Goal: Answer question/provide support

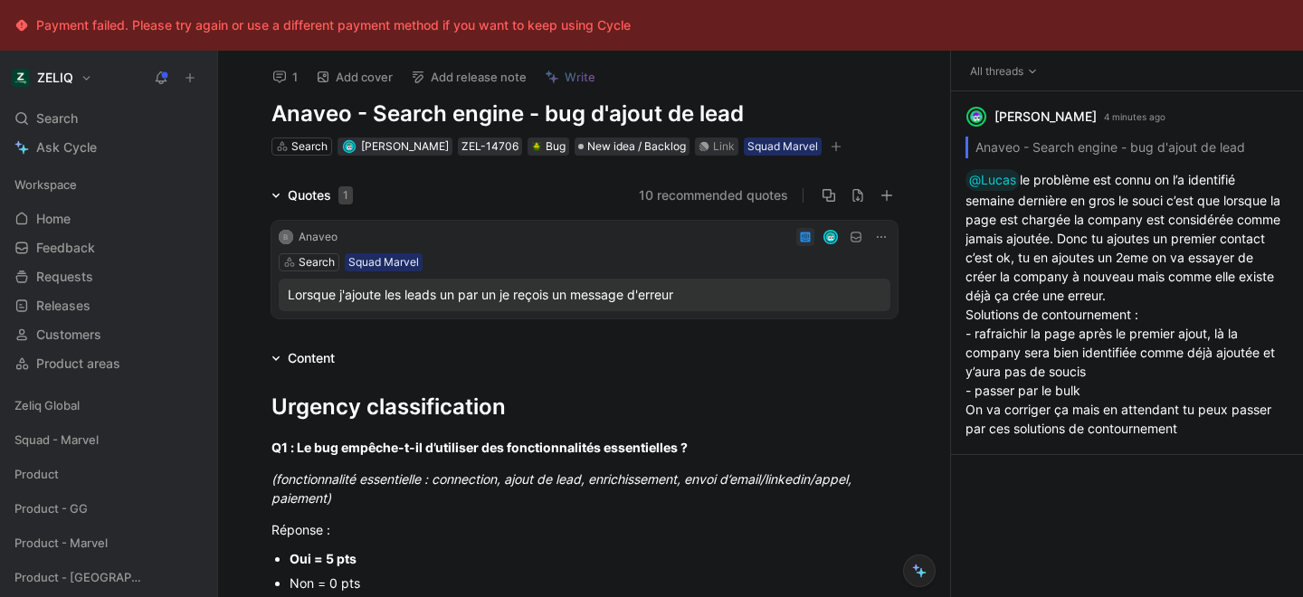
click at [280, 81] on icon at bounding box center [279, 77] width 14 height 14
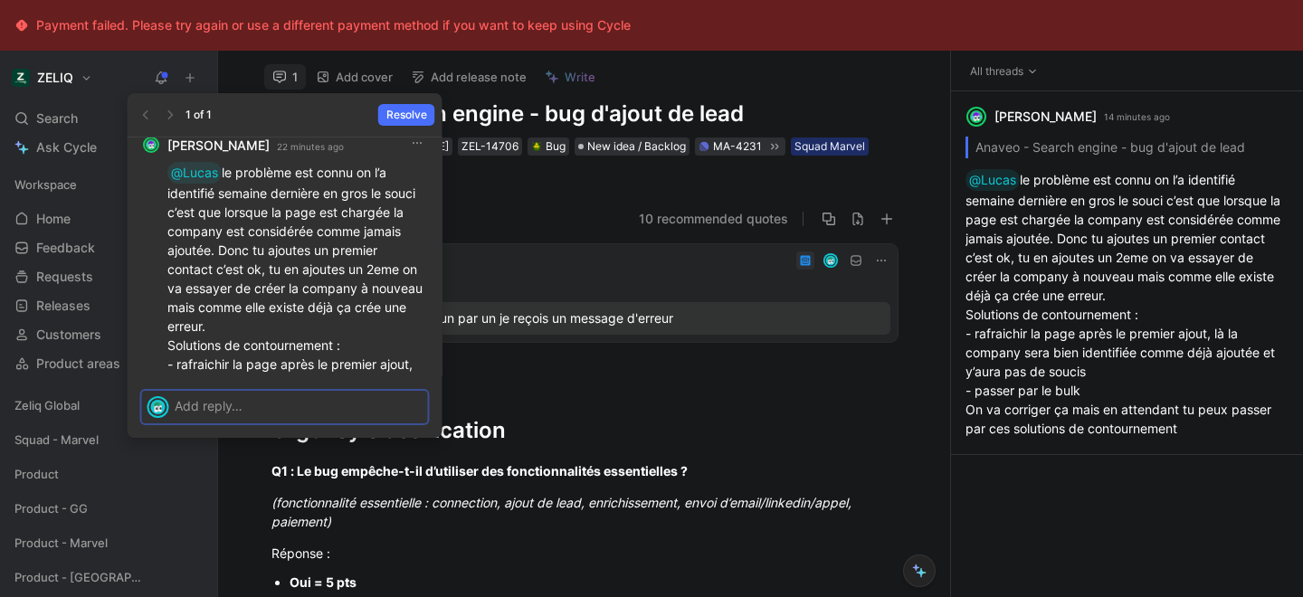
scroll to position [-131, 0]
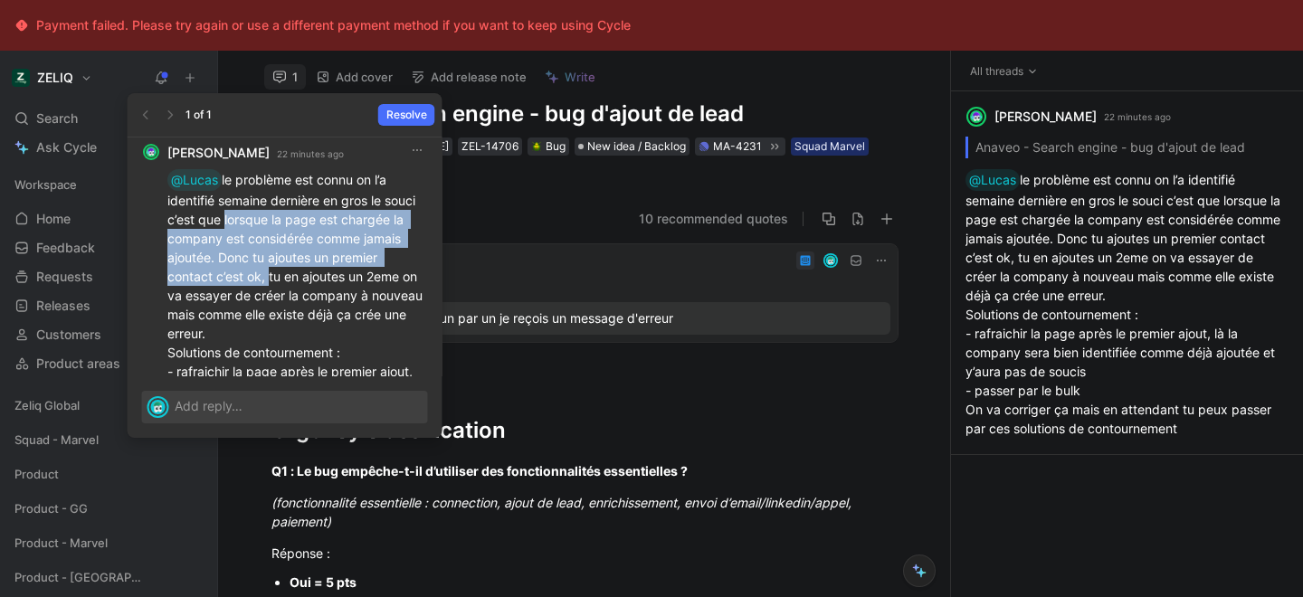
drag, startPoint x: 221, startPoint y: 220, endPoint x: 265, endPoint y: 286, distance: 79.5
click at [265, 286] on p "@Lucas le problème est connu on l’a identifié semaine dernière en gros le souci…" at bounding box center [297, 332] width 261 height 326
click at [273, 300] on p "@Lucas le problème est connu on l’a identifié semaine dernière en gros le souci…" at bounding box center [297, 332] width 261 height 326
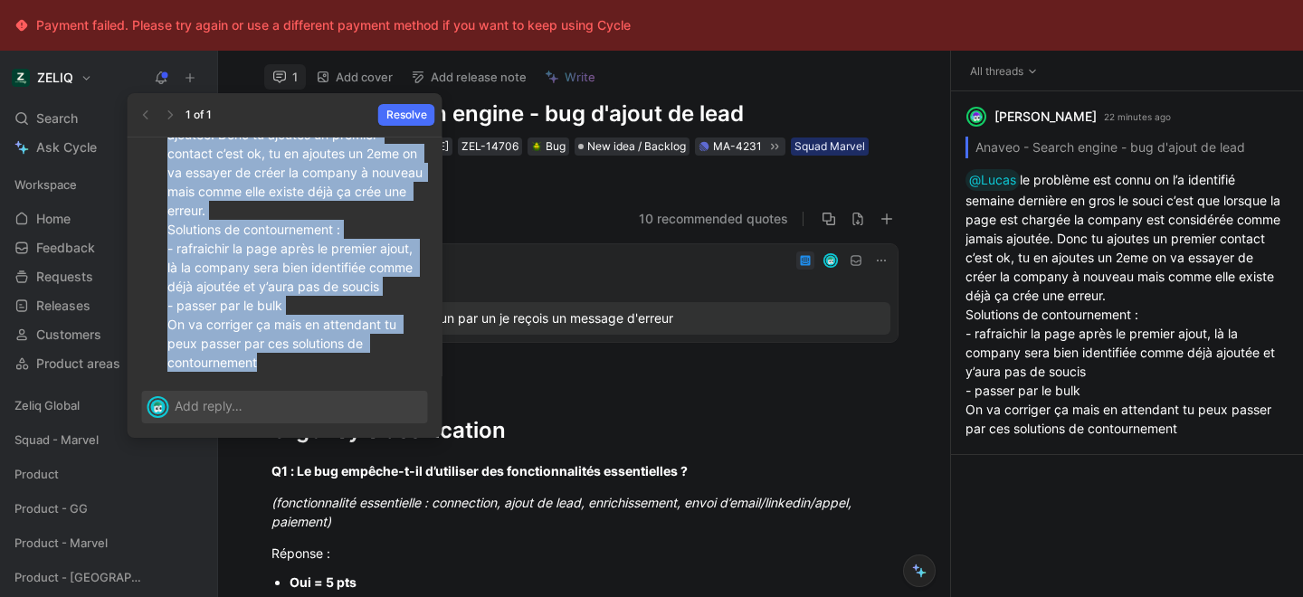
scroll to position [0, 0]
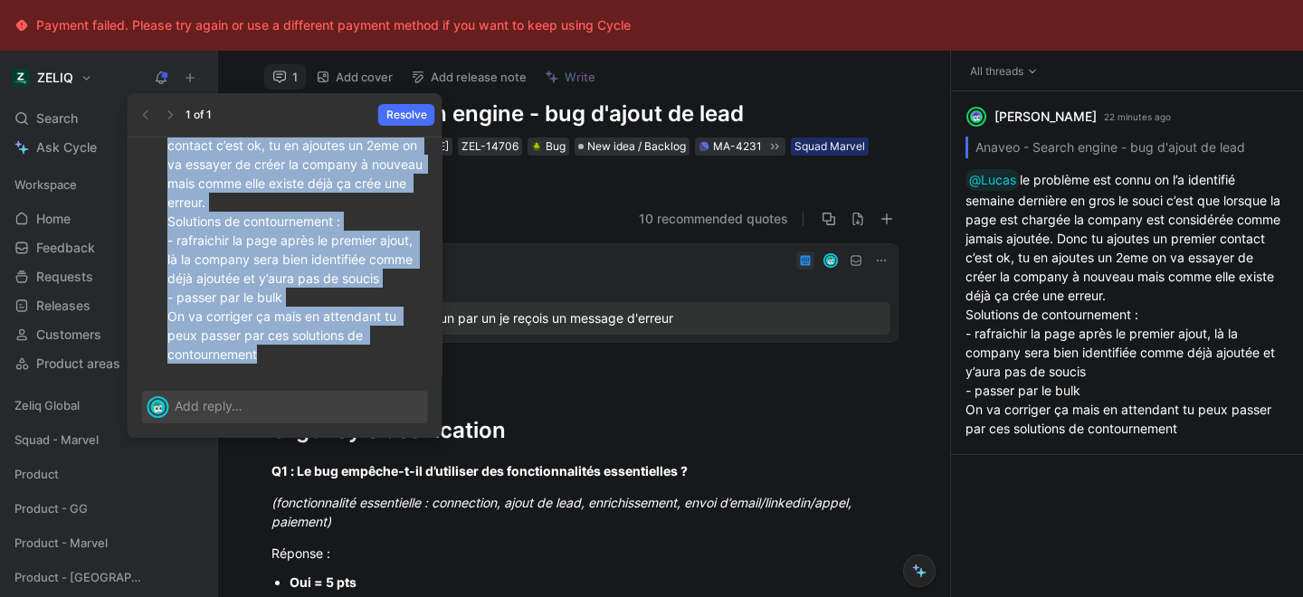
drag, startPoint x: 223, startPoint y: 218, endPoint x: 342, endPoint y: 355, distance: 181.5
click at [342, 355] on p "@Lucas le problème est connu on l’a identifié semaine dernière en gros le souci…" at bounding box center [297, 201] width 261 height 326
copy p "lorsque la page est chargée la company est considérée comme jamais ajoutée. Don…"
